Goal: Task Accomplishment & Management: Manage account settings

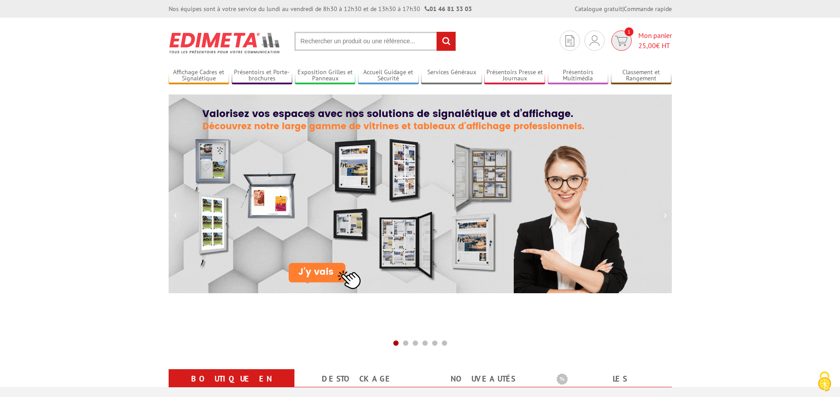
click at [623, 38] on img at bounding box center [621, 41] width 13 height 10
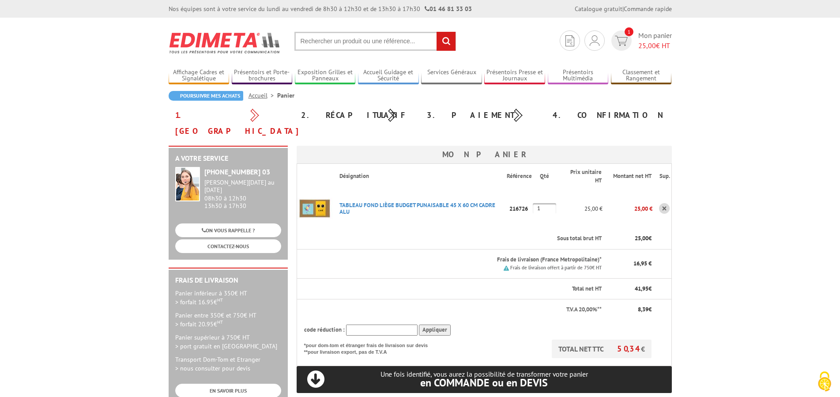
click at [664, 203] on link at bounding box center [664, 208] width 11 height 11
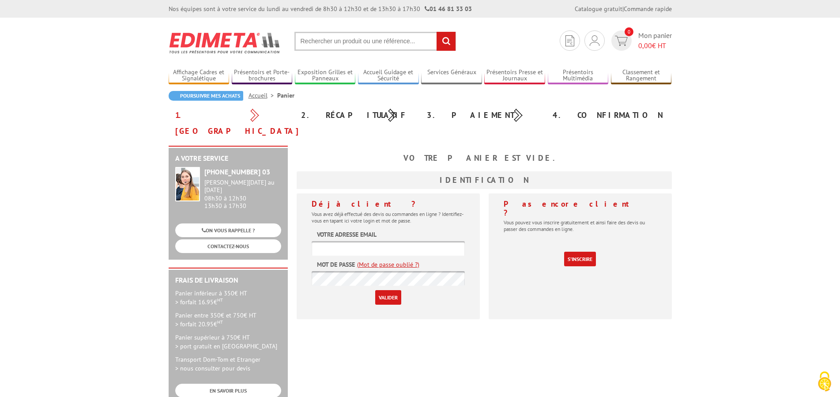
click at [402, 241] on input "text" at bounding box center [388, 248] width 153 height 15
type input "nicole@probjet.com"
click at [375, 290] on input "Valider" at bounding box center [388, 297] width 26 height 15
